Goal: Task Accomplishment & Management: Manage account settings

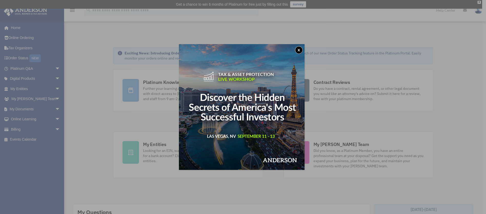
click at [301, 49] on button "x" at bounding box center [299, 50] width 8 height 8
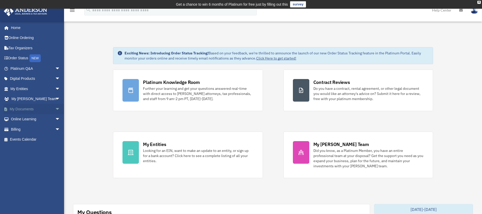
click at [55, 110] on span "arrow_drop_down" at bounding box center [60, 109] width 10 height 11
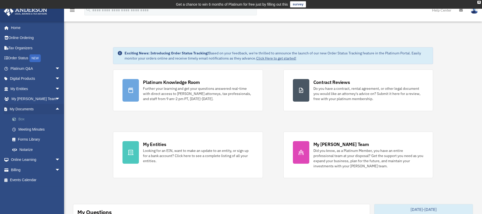
click at [23, 120] on link "Box" at bounding box center [37, 119] width 61 height 10
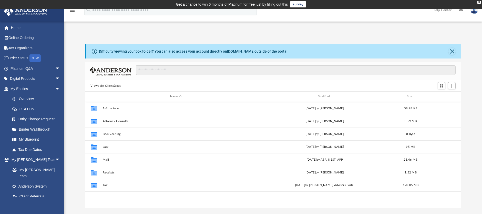
scroll to position [113, 373]
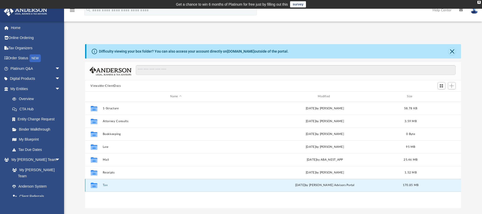
click at [108, 185] on button "Tax" at bounding box center [176, 184] width 147 height 3
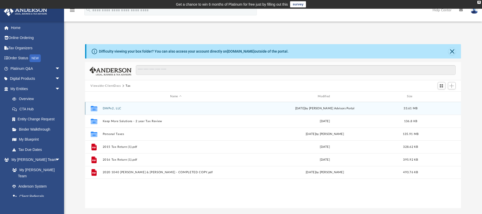
click at [113, 106] on div "Collaborated Folder DWPx2, LLC Wed Jul 23 2025 by Anderson Advisors Portal 33.6…" at bounding box center [273, 108] width 377 height 13
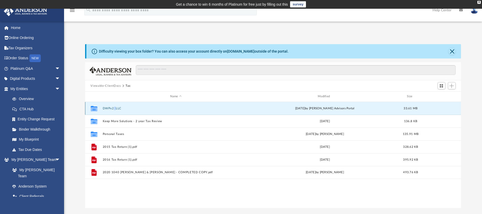
click at [113, 106] on div "Collaborated Folder DWPx2, LLC Wed Jul 23 2025 by Anderson Advisors Portal 33.6…" at bounding box center [273, 108] width 377 height 13
click at [106, 107] on button "DWPx2, LLC" at bounding box center [176, 108] width 147 height 3
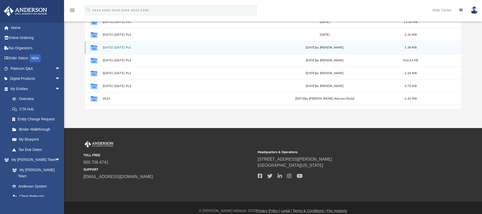
scroll to position [103, 0]
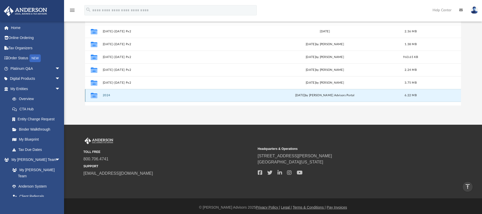
click at [114, 95] on button "2024" at bounding box center [176, 95] width 147 height 3
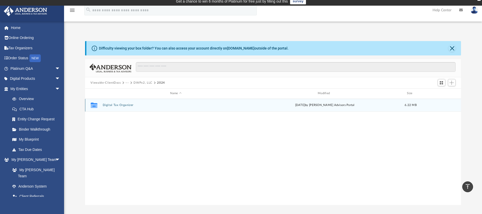
scroll to position [0, 0]
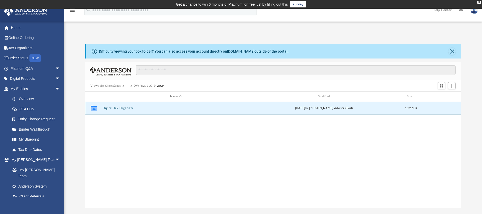
click at [124, 108] on button "Digital Tax Organizer" at bounding box center [176, 107] width 147 height 3
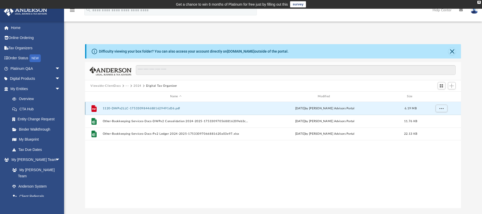
click at [140, 108] on button "1120-DWPx2LLC-17533098446881629491d36.pdf" at bounding box center [176, 108] width 147 height 3
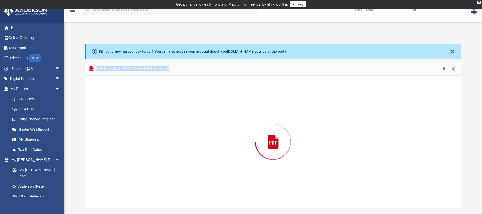
click at [140, 108] on div "Preview" at bounding box center [273, 142] width 377 height 132
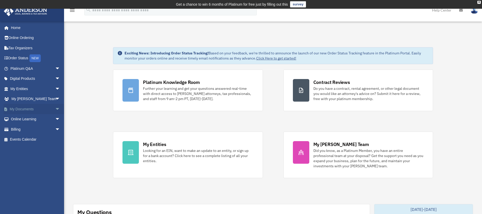
click at [55, 108] on span "arrow_drop_down" at bounding box center [60, 109] width 10 height 11
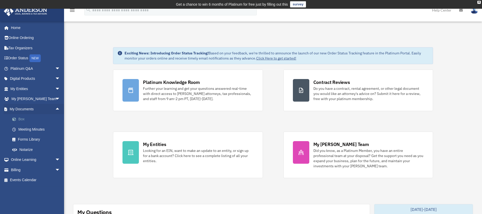
click at [27, 119] on link "Box" at bounding box center [37, 119] width 61 height 10
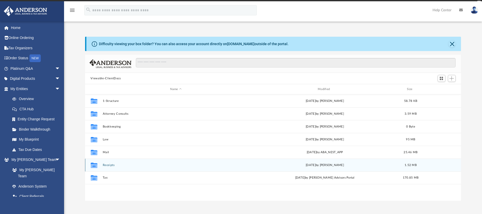
scroll to position [113, 373]
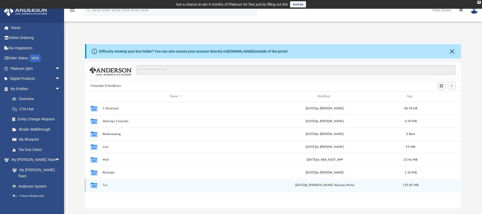
click at [105, 185] on button "Tax" at bounding box center [176, 184] width 147 height 3
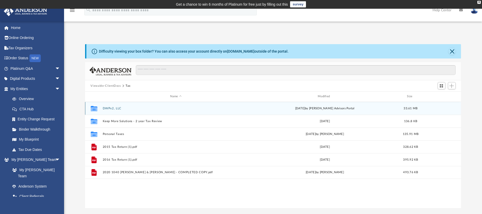
click at [114, 108] on button "DWPx2, LLC" at bounding box center [176, 108] width 147 height 3
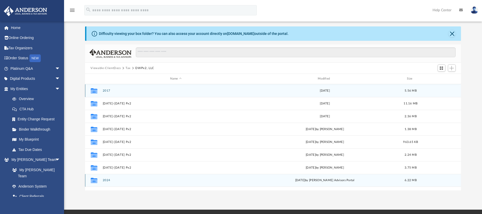
scroll to position [26, 0]
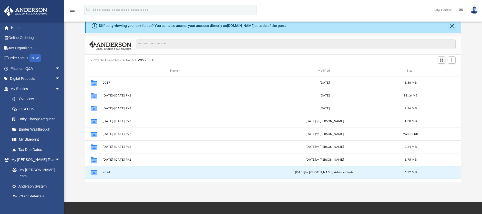
drag, startPoint x: 108, startPoint y: 173, endPoint x: 157, endPoint y: 175, distance: 48.3
click at [157, 175] on div "Collaborated Folder 2024 Wed Jul 23 2025 by Anderson Advisors Portal 6.22 MB" at bounding box center [273, 172] width 377 height 13
click at [135, 173] on button "2024" at bounding box center [176, 172] width 147 height 3
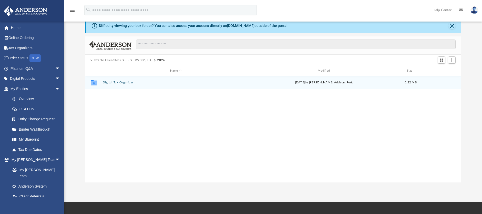
click at [138, 82] on button "Digital Tax Organizer" at bounding box center [176, 82] width 147 height 3
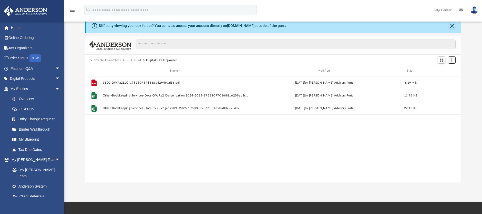
click at [452, 59] on span "Add" at bounding box center [452, 60] width 4 height 4
click at [442, 70] on li "Upload" at bounding box center [445, 70] width 16 height 5
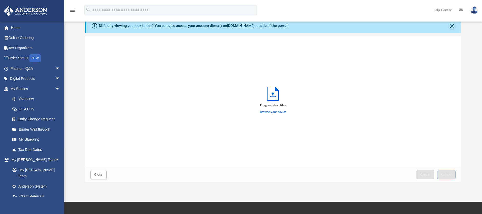
scroll to position [126, 373]
click at [270, 112] on label "Browse your device" at bounding box center [273, 112] width 27 height 5
click at [0, 0] on input "Browse your device" at bounding box center [0, 0] width 0 height 0
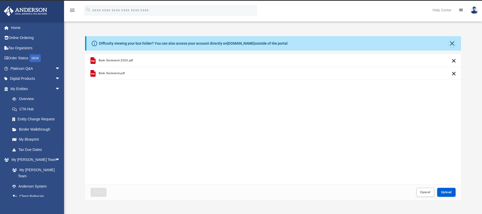
scroll to position [0, 0]
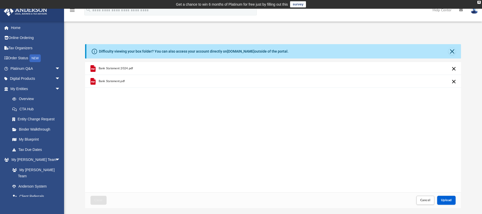
click at [422, 163] on div "Bank Statement 2024.pdf Bank Statement.pdf" at bounding box center [273, 127] width 377 height 130
click at [398, 32] on div "App taztracker@gmail.com Sign Out taztracker@gmail.com Home Online Ordering Tax…" at bounding box center [241, 118] width 482 height 180
click at [71, 84] on div "Difficulty viewing your box folder? You can also access your account directly o…" at bounding box center [273, 126] width 418 height 164
click at [406, 123] on div "Bank Statement 2024.pdf Bank Statement.pdf" at bounding box center [273, 127] width 377 height 130
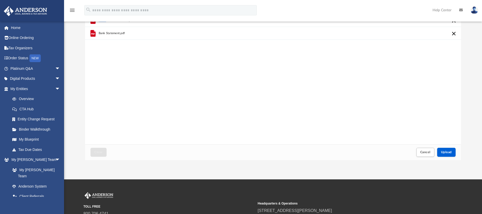
scroll to position [44, 0]
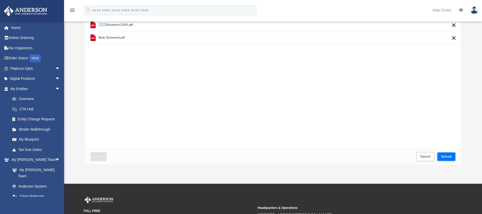
click at [448, 155] on span "Upload" at bounding box center [446, 156] width 11 height 3
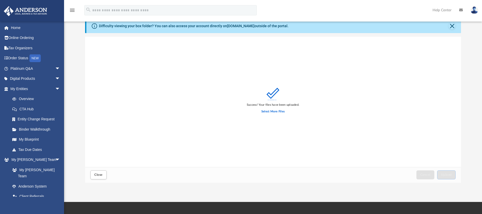
scroll to position [0, 0]
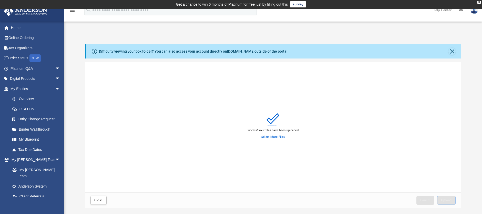
click at [73, 11] on icon "menu" at bounding box center [72, 10] width 6 height 6
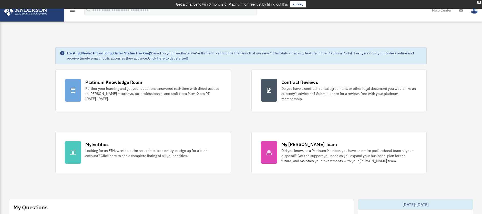
click at [72, 10] on icon "menu" at bounding box center [72, 10] width 6 height 6
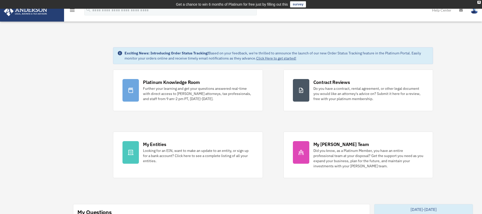
click at [72, 11] on icon "menu" at bounding box center [72, 10] width 6 height 6
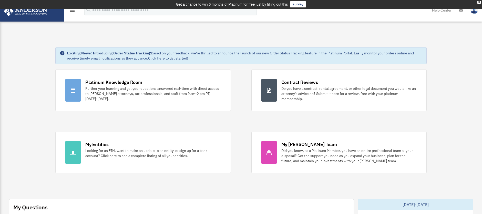
click at [72, 11] on icon "menu" at bounding box center [72, 10] width 6 height 6
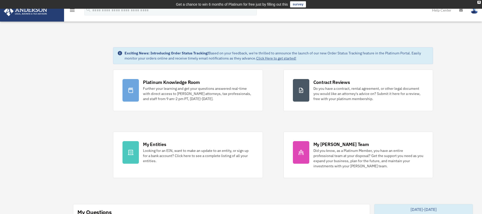
click at [39, 14] on img at bounding box center [25, 11] width 46 height 10
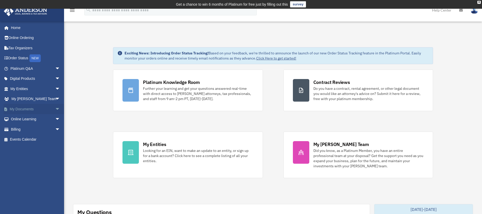
click at [37, 108] on link "My Documents arrow_drop_down" at bounding box center [36, 109] width 64 height 10
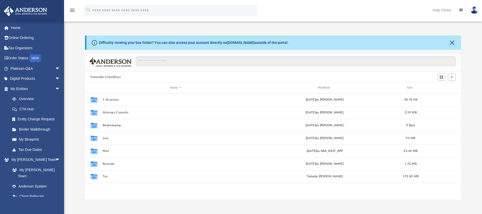
scroll to position [113, 373]
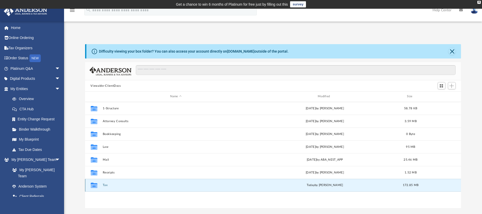
click at [108, 185] on button "Tax" at bounding box center [176, 184] width 147 height 3
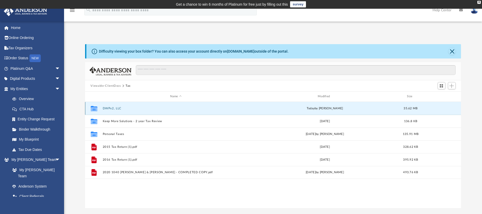
click at [113, 108] on button "DWPx2, LLC" at bounding box center [176, 108] width 147 height 3
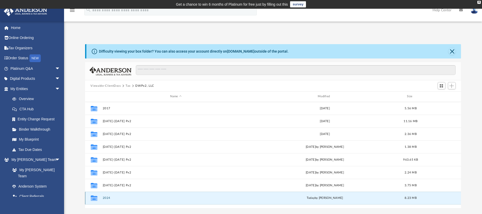
click at [108, 196] on button "2024" at bounding box center [176, 197] width 147 height 3
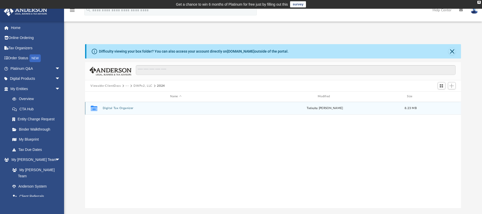
click at [116, 107] on button "Digital Tax Organizer" at bounding box center [176, 107] width 147 height 3
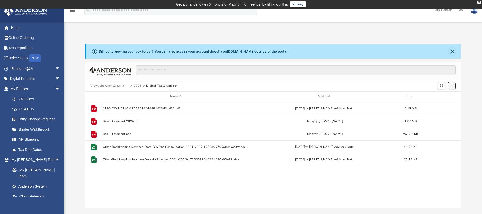
click at [453, 87] on span "Add" at bounding box center [452, 86] width 4 height 4
click at [442, 96] on li "Upload" at bounding box center [445, 95] width 16 height 5
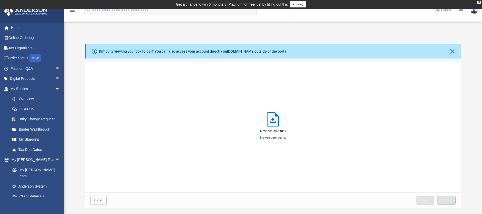
scroll to position [126, 373]
click at [270, 138] on label "Browse your device" at bounding box center [273, 137] width 27 height 5
click at [0, 0] on input "Browse your device" at bounding box center [0, 0] width 0 height 0
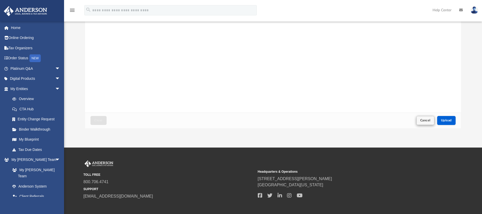
scroll to position [103, 0]
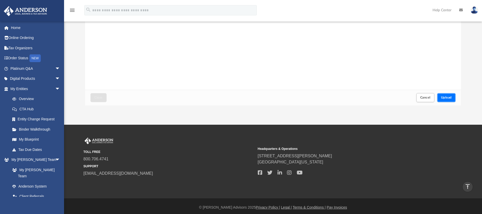
click at [448, 95] on button "Upload" at bounding box center [447, 97] width 18 height 9
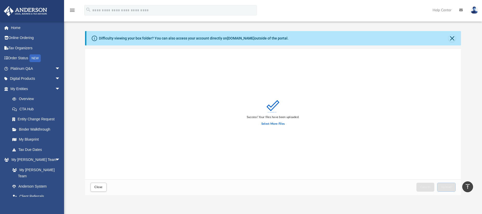
scroll to position [0, 0]
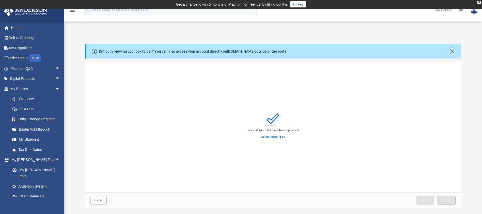
click at [453, 51] on button "Close" at bounding box center [452, 51] width 7 height 7
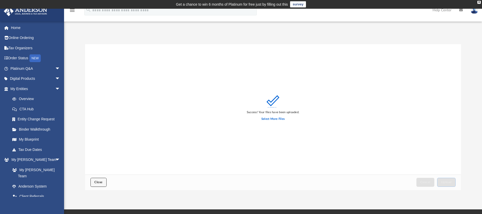
click at [95, 184] on span "Close" at bounding box center [98, 182] width 8 height 3
